Goal: Task Accomplishment & Management: Manage account settings

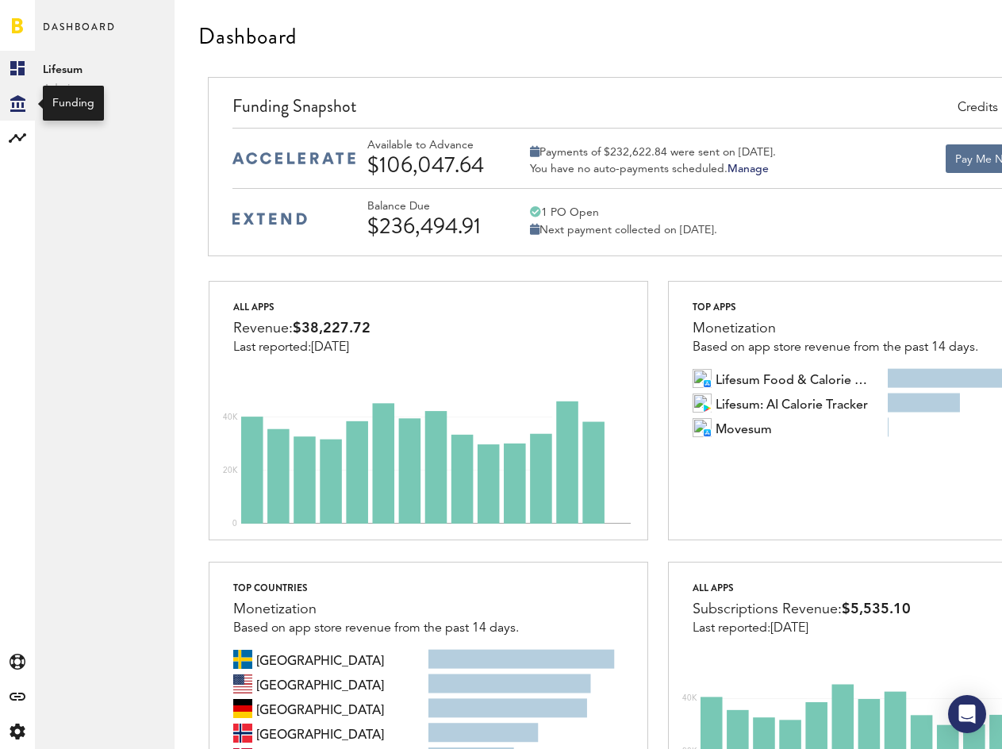
click at [21, 112] on div "Created with Sketch." at bounding box center [17, 103] width 35 height 35
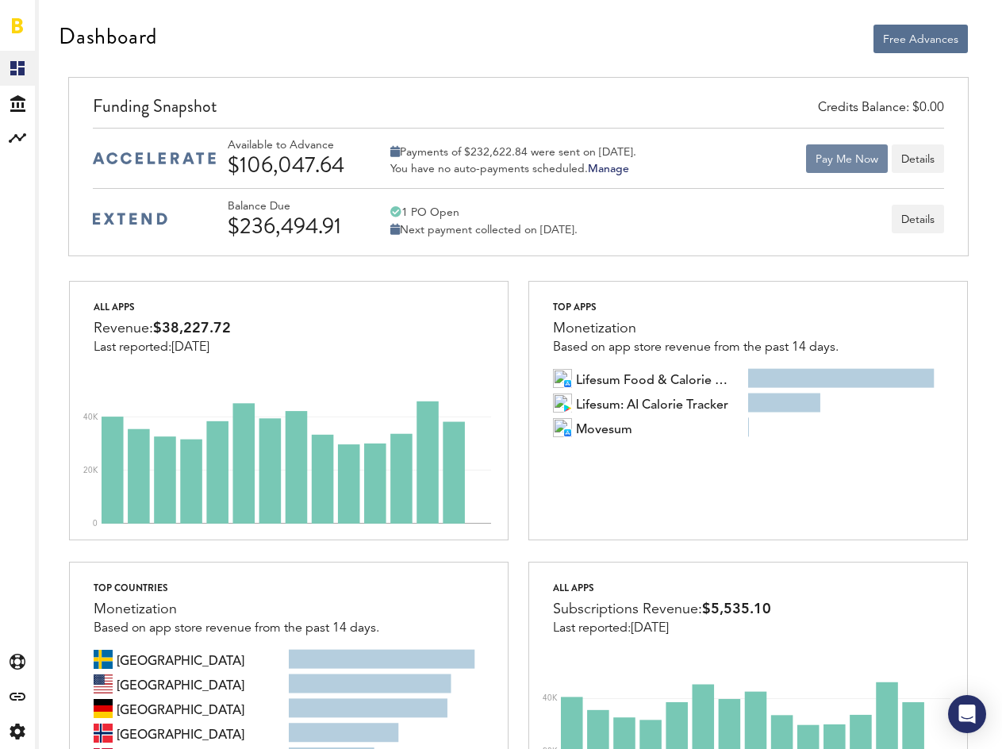
click at [832, 164] on button "Pay Me Now" at bounding box center [847, 158] width 82 height 29
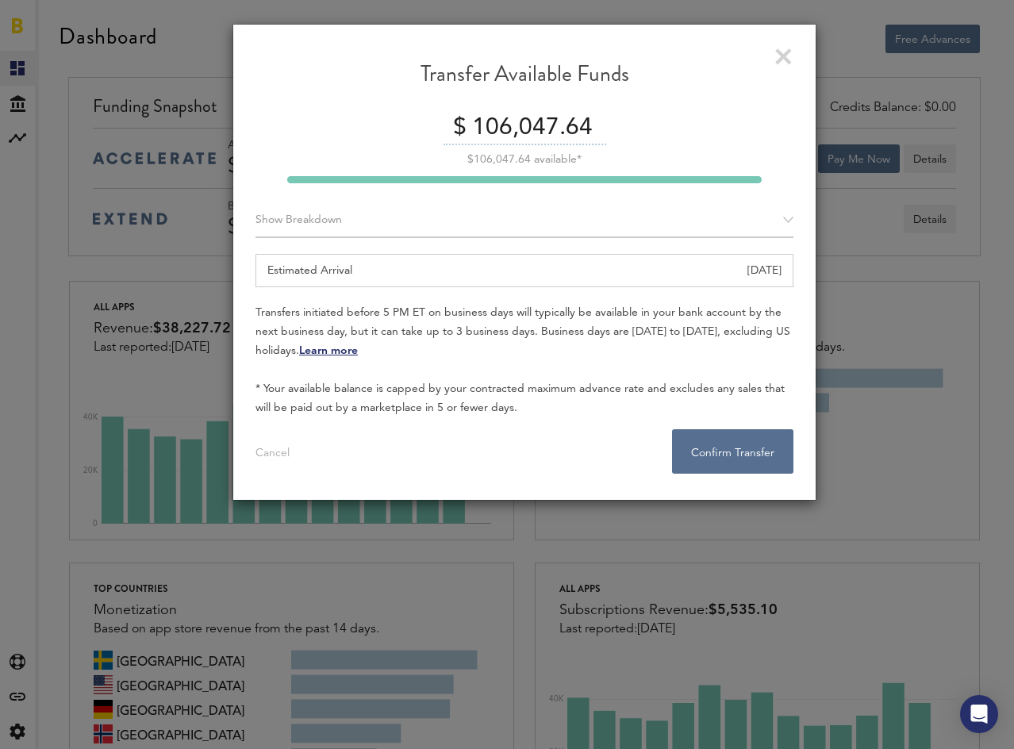
click at [786, 56] on link at bounding box center [783, 56] width 17 height 17
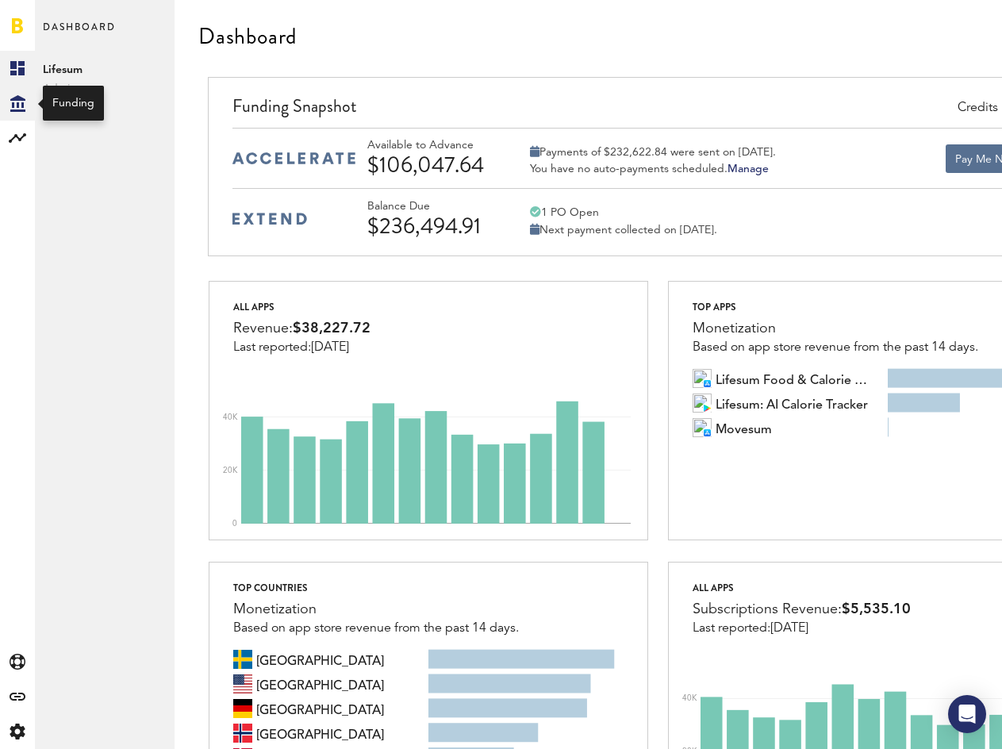
click at [17, 106] on icon at bounding box center [17, 103] width 15 height 17
click at [73, 99] on link "Transactions" at bounding box center [105, 103] width 140 height 35
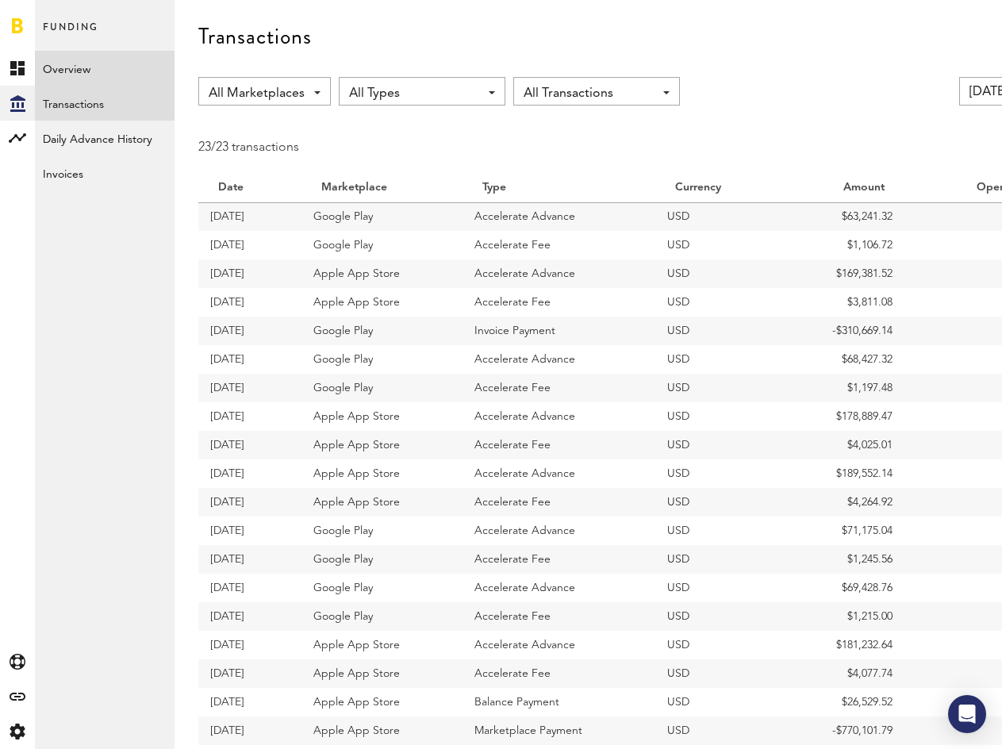
click at [77, 66] on link "Overview" at bounding box center [105, 68] width 140 height 35
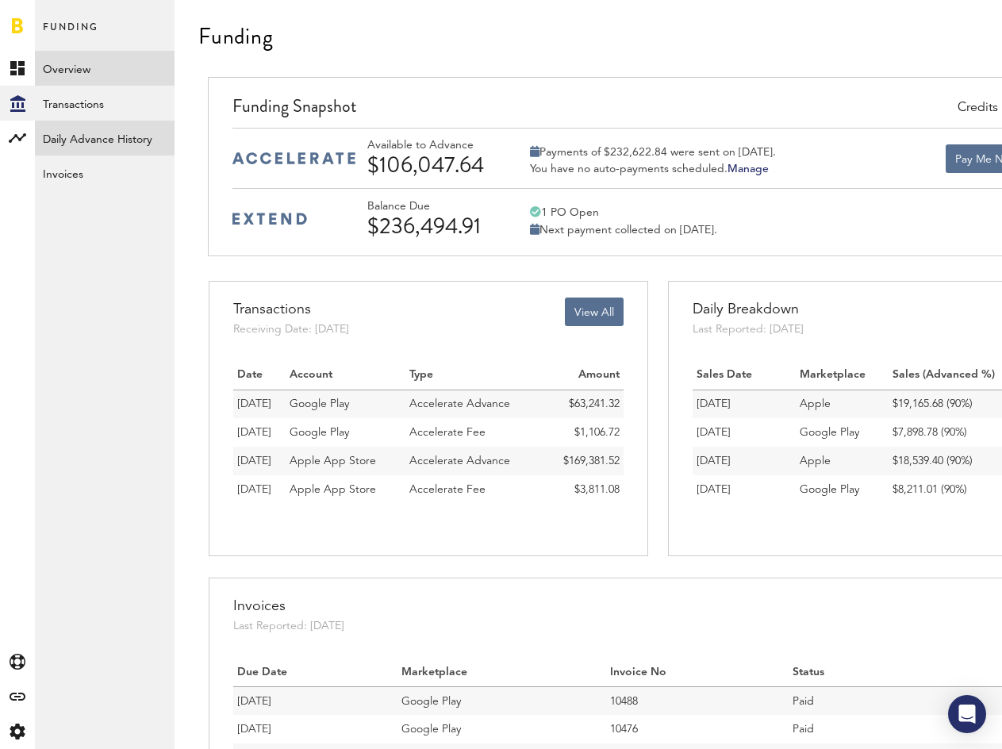
click at [94, 144] on link "Daily Advance History" at bounding box center [105, 138] width 140 height 35
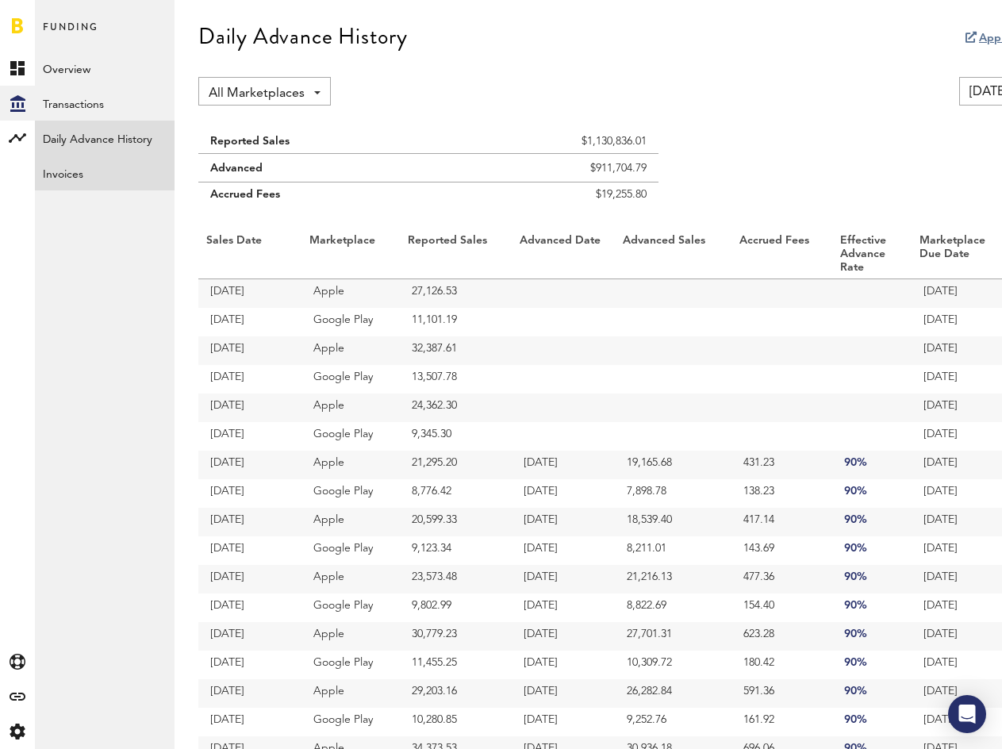
click at [87, 172] on link "Invoices" at bounding box center [105, 173] width 140 height 35
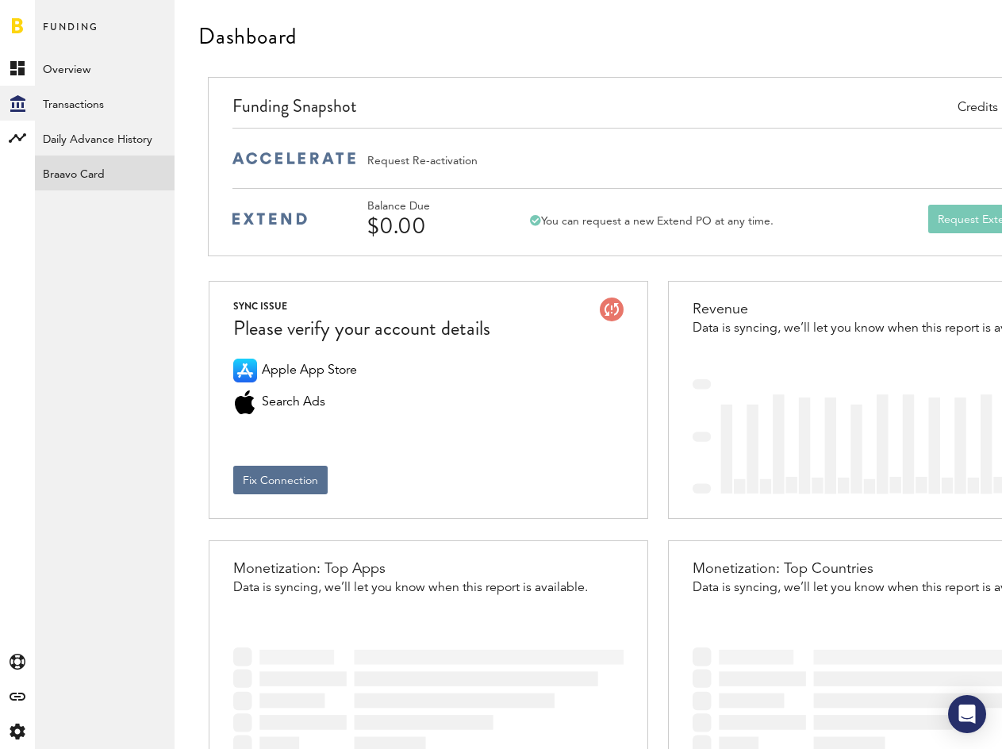
click at [100, 177] on link "Braavo Card" at bounding box center [105, 173] width 140 height 35
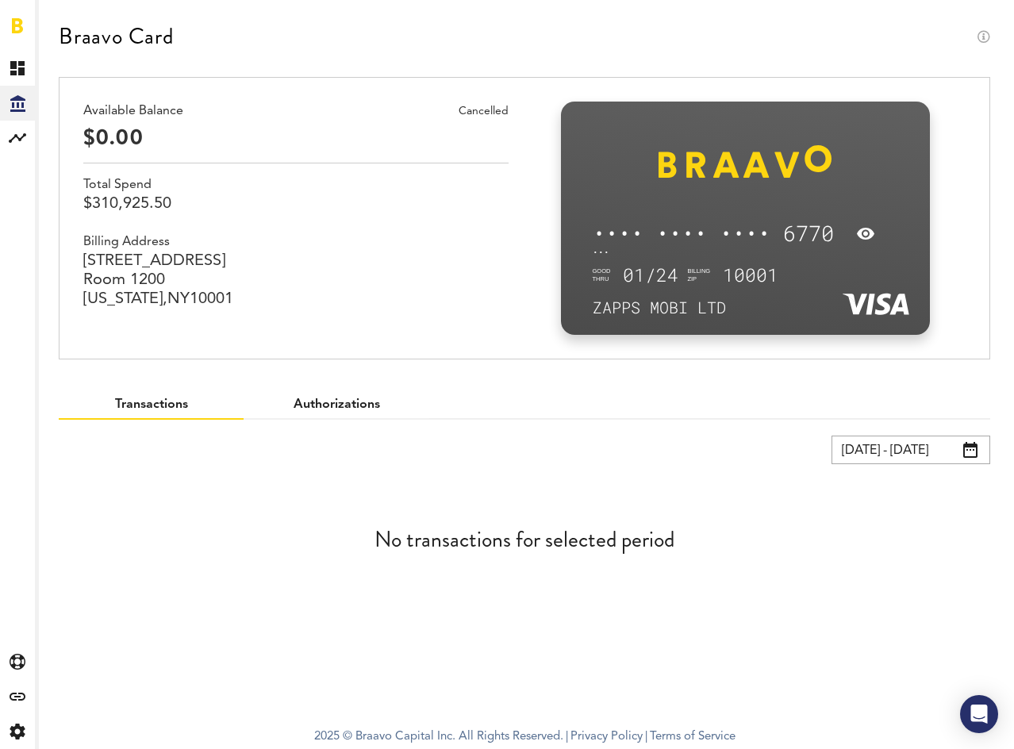
click at [337, 406] on link "Authorizations" at bounding box center [337, 404] width 86 height 13
click at [905, 437] on input "29.07.25 - 28.08.25" at bounding box center [911, 450] width 159 height 29
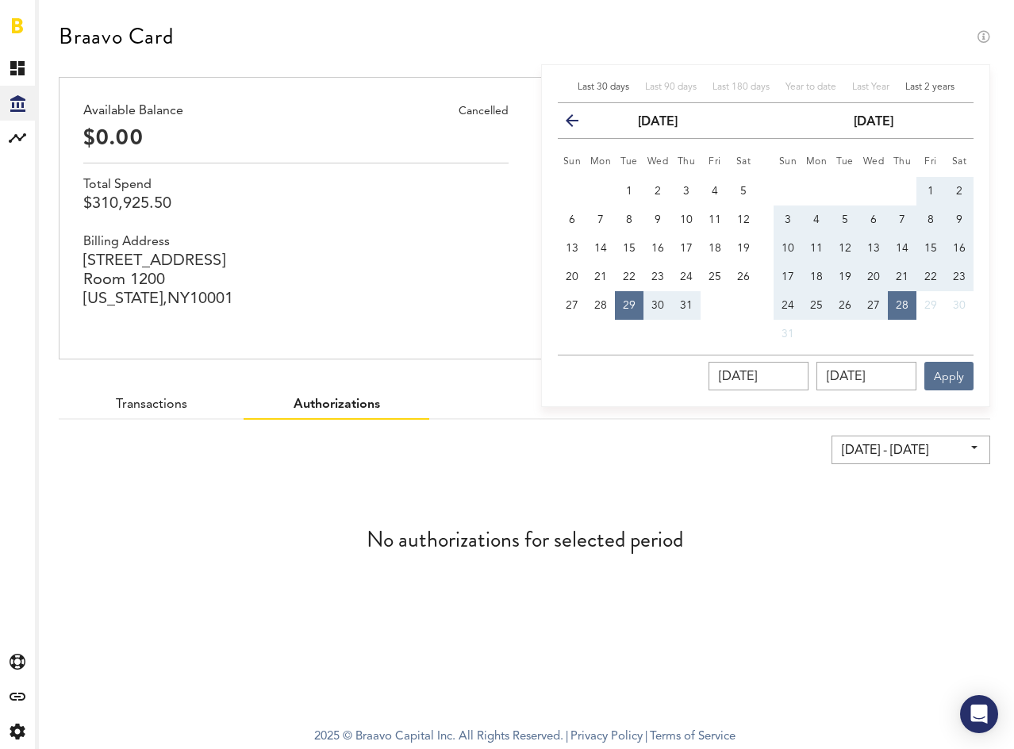
click at [941, 85] on span "Last 2 years" at bounding box center [929, 88] width 49 height 10
type input "29.08.23 - 28.08.25"
type input "29.08.2023"
click at [947, 371] on button "Apply" at bounding box center [948, 376] width 49 height 29
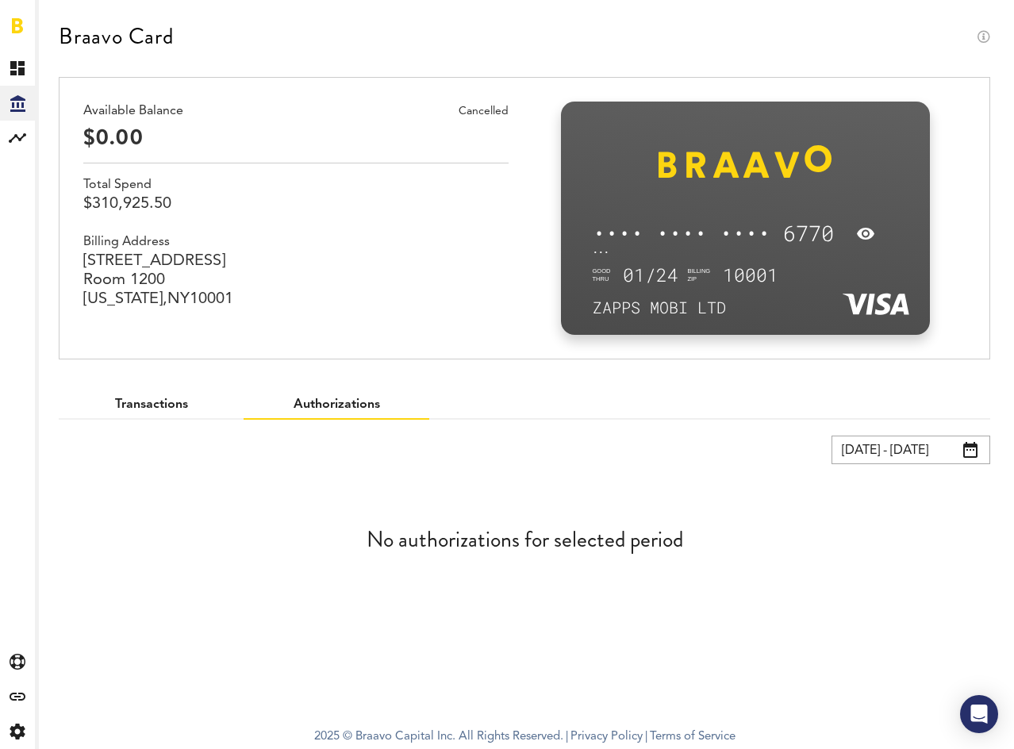
click at [153, 402] on link "Transactions" at bounding box center [151, 404] width 73 height 13
click at [483, 112] on div "Cancelled" at bounding box center [484, 111] width 50 height 19
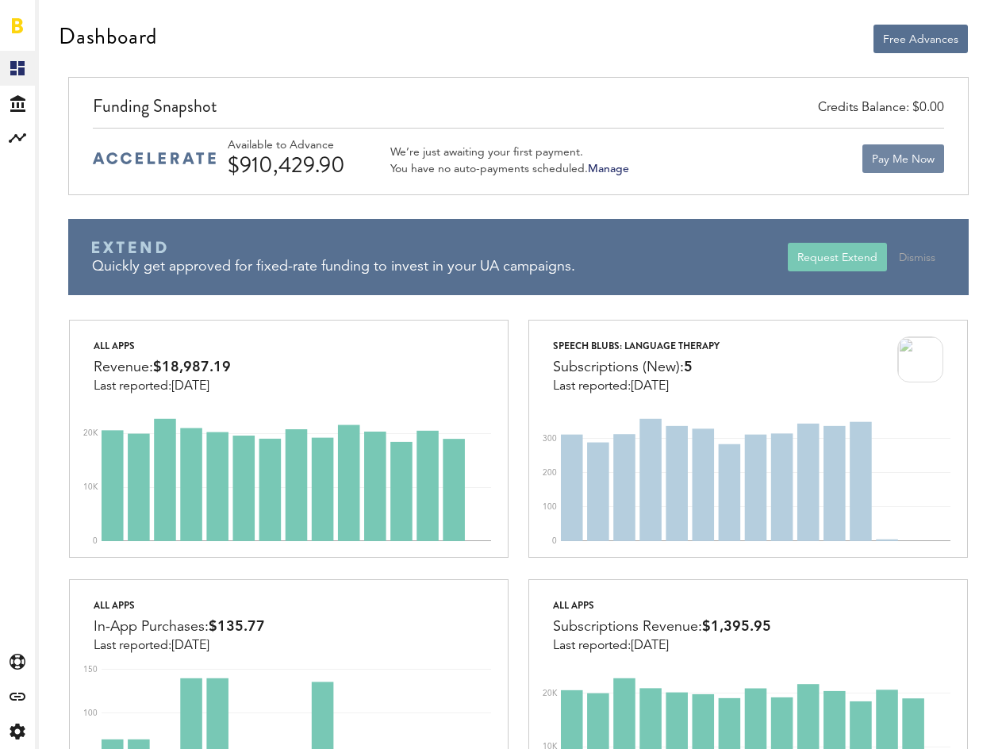
click at [908, 163] on button "Pay Me Now" at bounding box center [904, 158] width 82 height 29
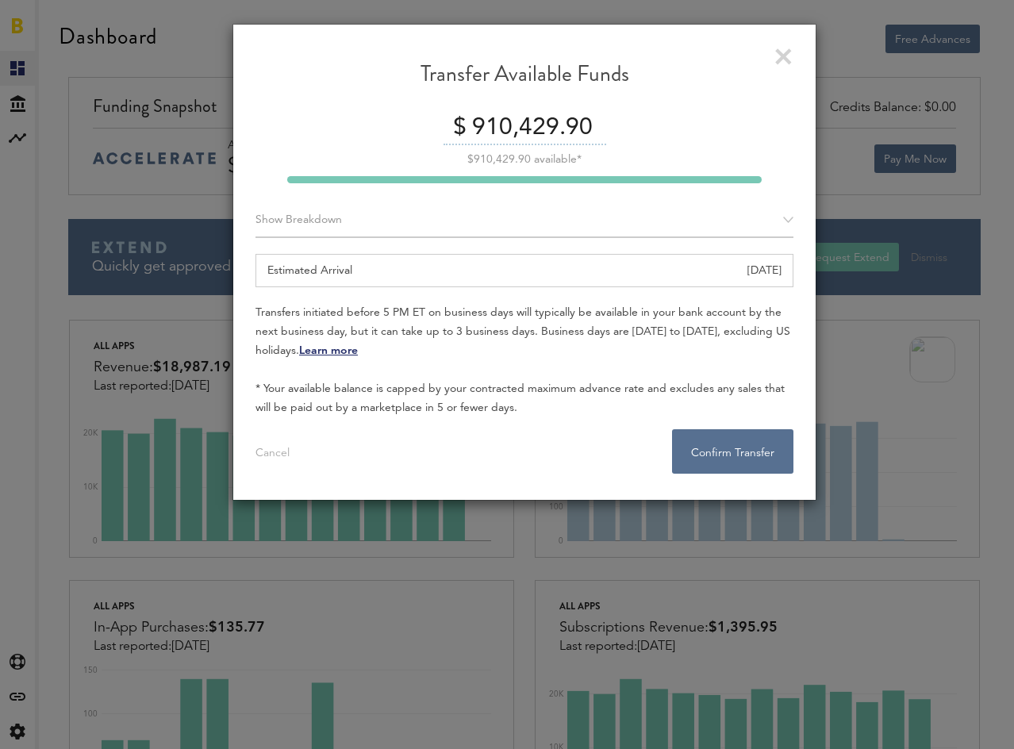
click at [782, 60] on link at bounding box center [783, 56] width 17 height 17
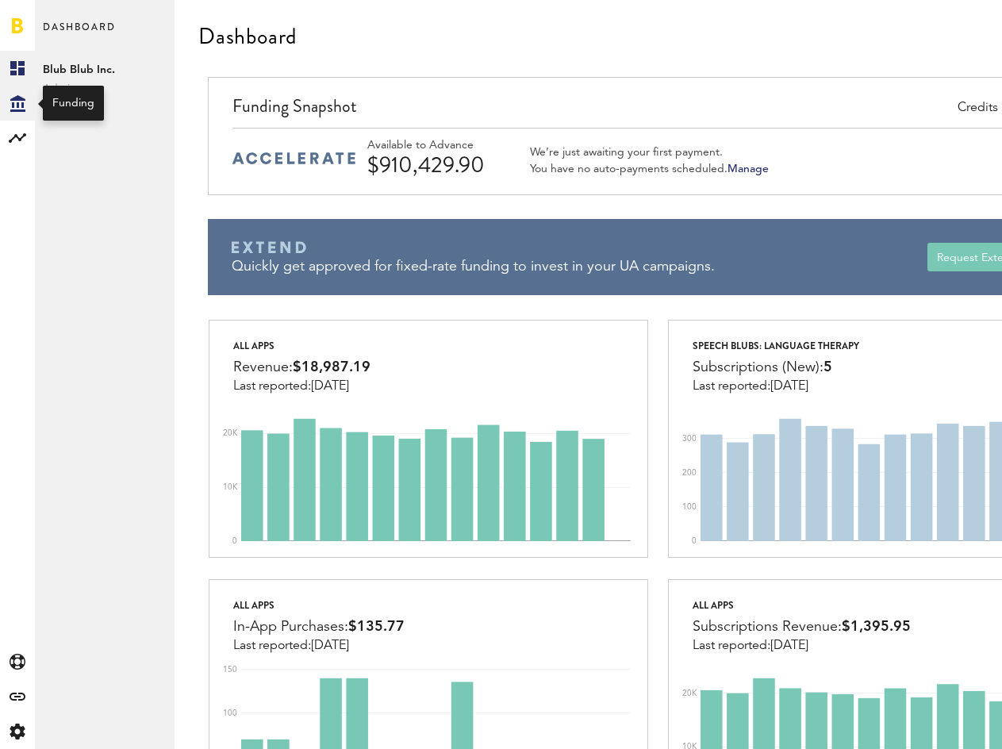
click at [19, 103] on icon "Created with Sketch." at bounding box center [17, 103] width 15 height 17
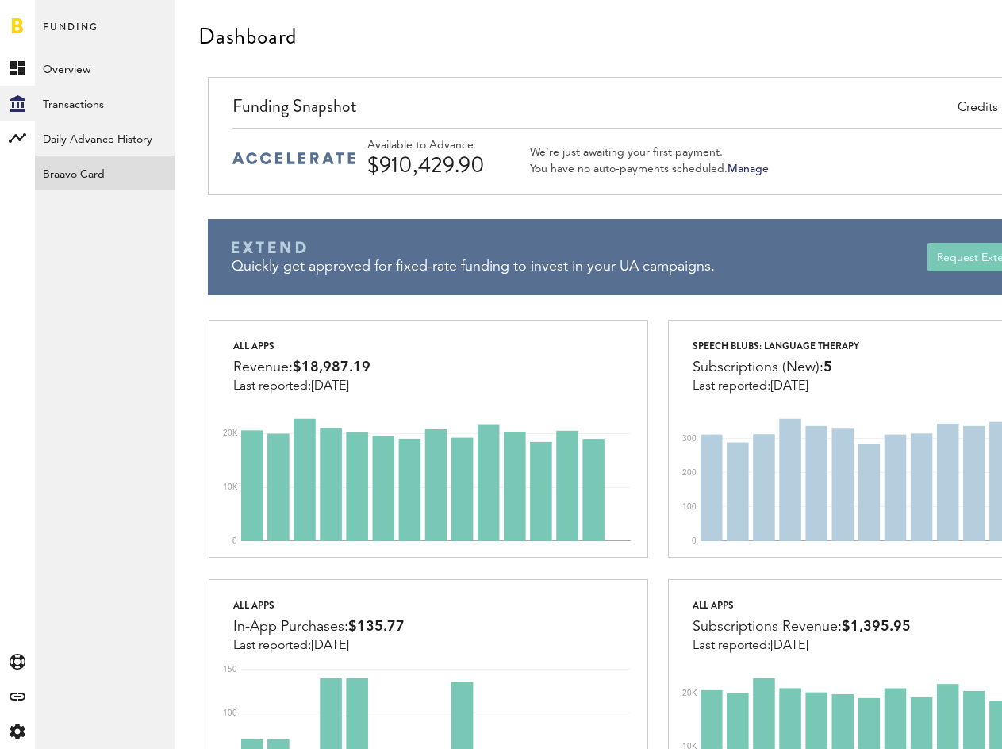
click at [91, 179] on link "Braavo Card" at bounding box center [105, 173] width 140 height 35
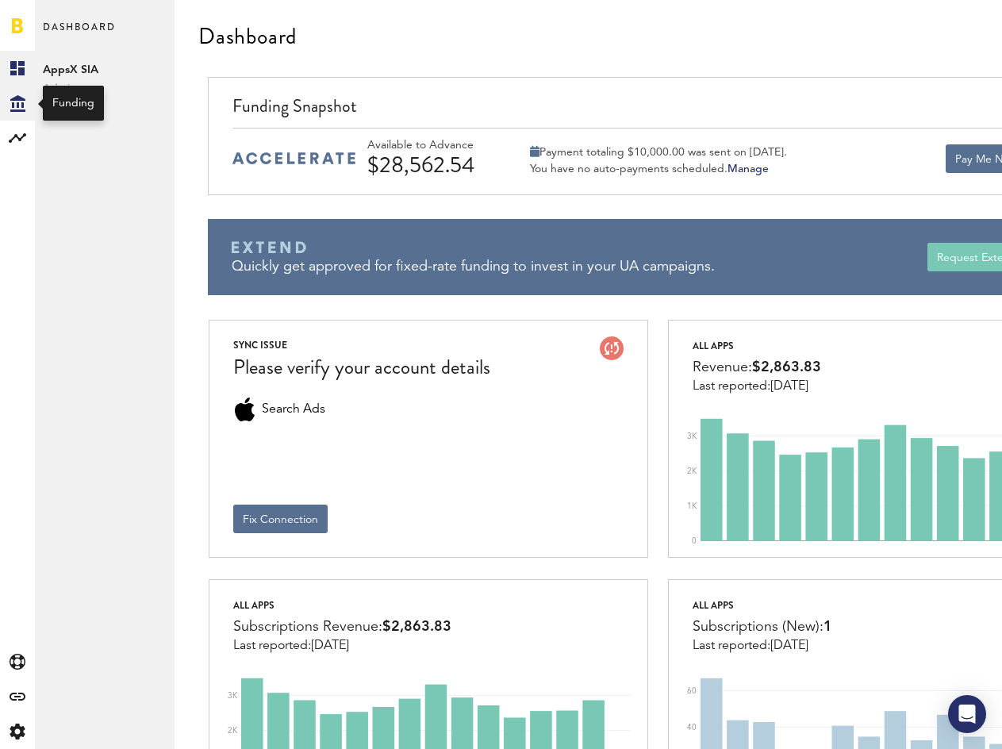
click at [10, 111] on icon "Created with Sketch." at bounding box center [17, 103] width 15 height 17
